Goal: Task Accomplishment & Management: Manage account settings

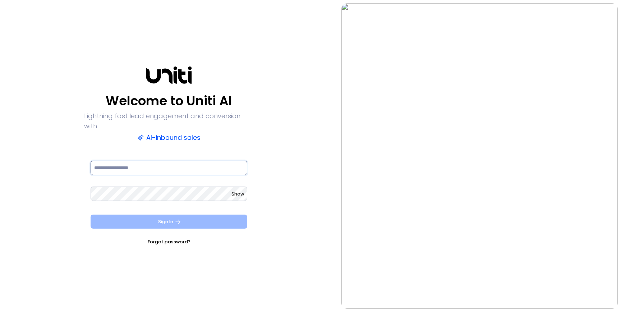
type input "**********"
click at [181, 218] on icon "submit" at bounding box center [178, 221] width 6 height 6
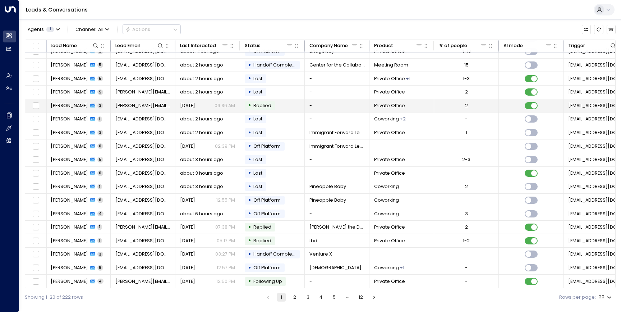
scroll to position [0, 1]
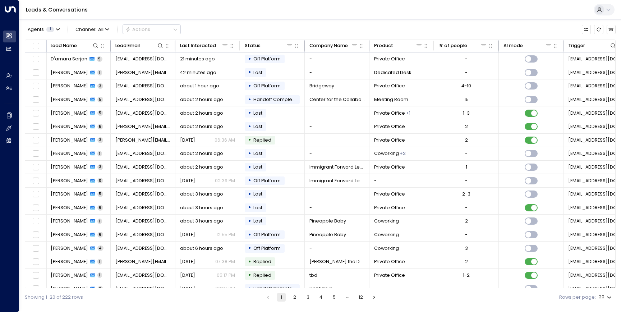
click at [611, 11] on icon at bounding box center [608, 10] width 6 height 6
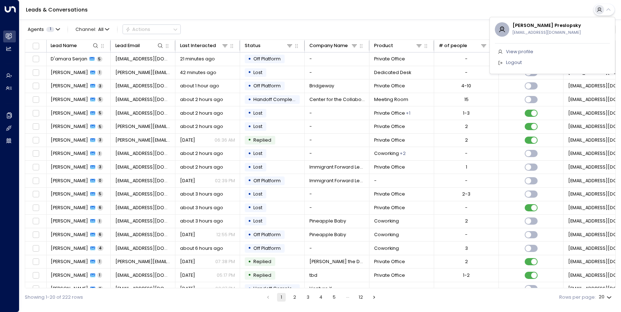
click at [467, 21] on div at bounding box center [310, 156] width 621 height 312
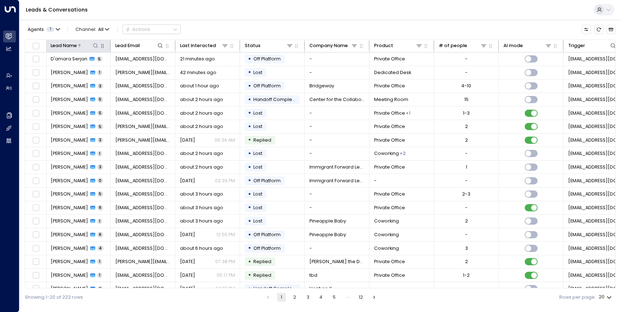
click at [93, 46] on icon at bounding box center [95, 45] width 5 height 5
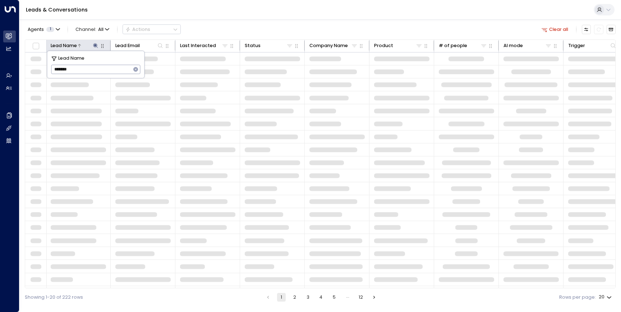
type input "********"
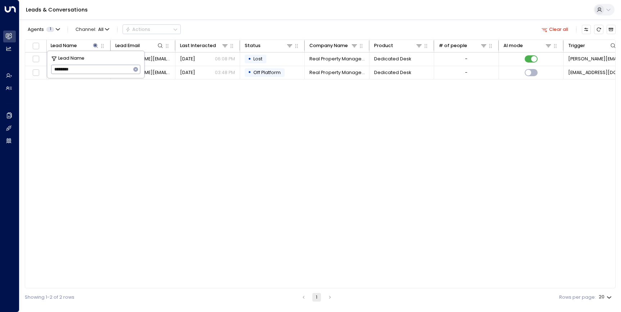
click at [105, 116] on div "Lead Name Lead Email Last Interacted Status Company Name Product # of people AI…" at bounding box center [320, 164] width 591 height 249
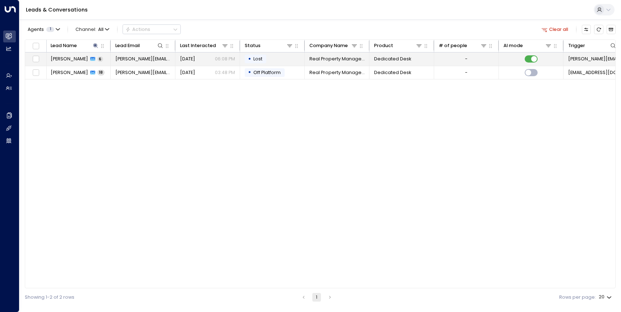
click at [129, 60] on span "[PERSON_NAME][EMAIL_ADDRESS][DOMAIN_NAME]" at bounding box center [142, 59] width 55 height 6
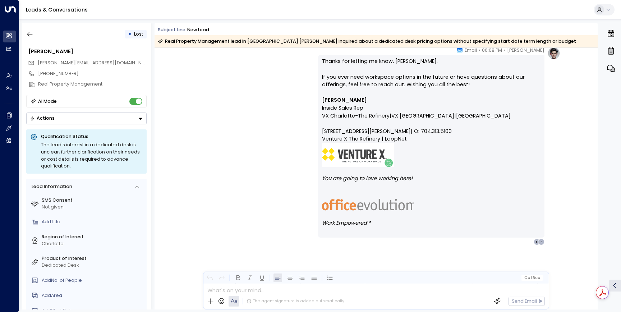
scroll to position [24, 0]
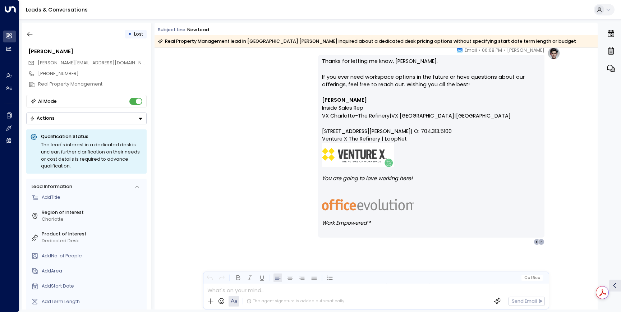
click at [87, 122] on button "Actions" at bounding box center [86, 118] width 120 height 12
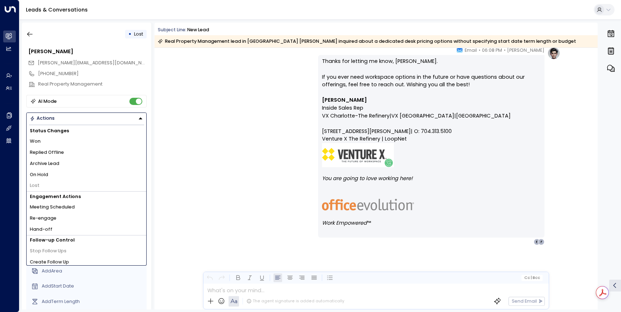
click at [55, 217] on span "Re-engage" at bounding box center [43, 218] width 27 height 7
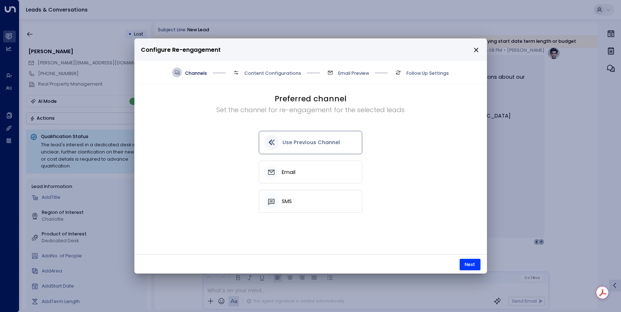
click at [299, 171] on div "Email" at bounding box center [310, 172] width 92 height 14
click at [471, 266] on button "Next" at bounding box center [470, 264] width 21 height 11
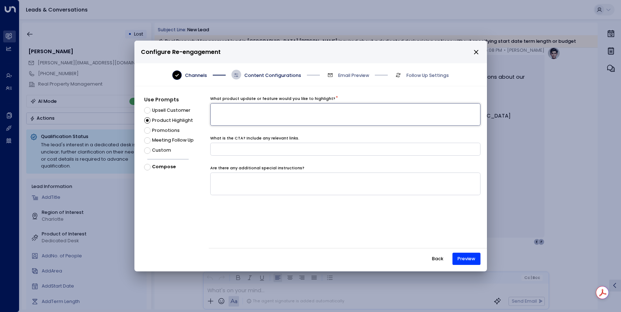
click at [277, 115] on textarea at bounding box center [345, 114] width 270 height 23
type textarea "**********"
click at [261, 152] on input at bounding box center [345, 149] width 270 height 13
click at [435, 260] on button "Back" at bounding box center [437, 259] width 23 height 12
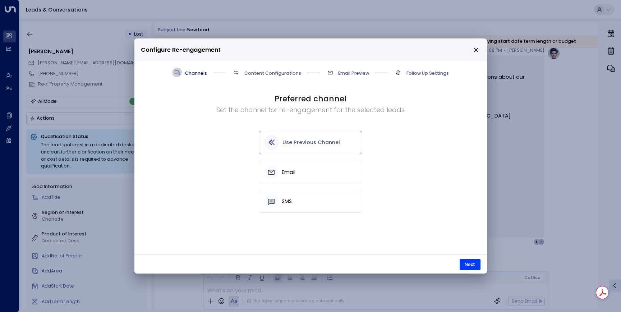
click at [478, 47] on icon "close" at bounding box center [476, 50] width 6 height 6
